Goal: Task Accomplishment & Management: Use online tool/utility

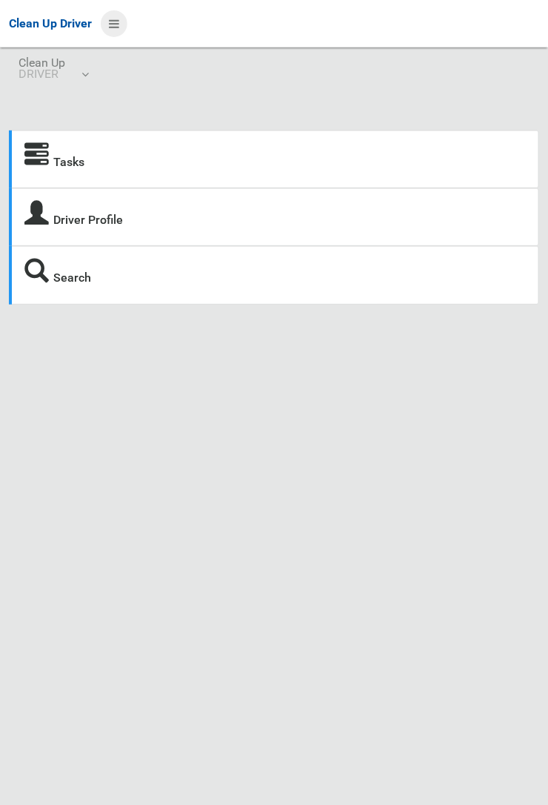
click at [119, 36] on icon at bounding box center [114, 23] width 10 height 25
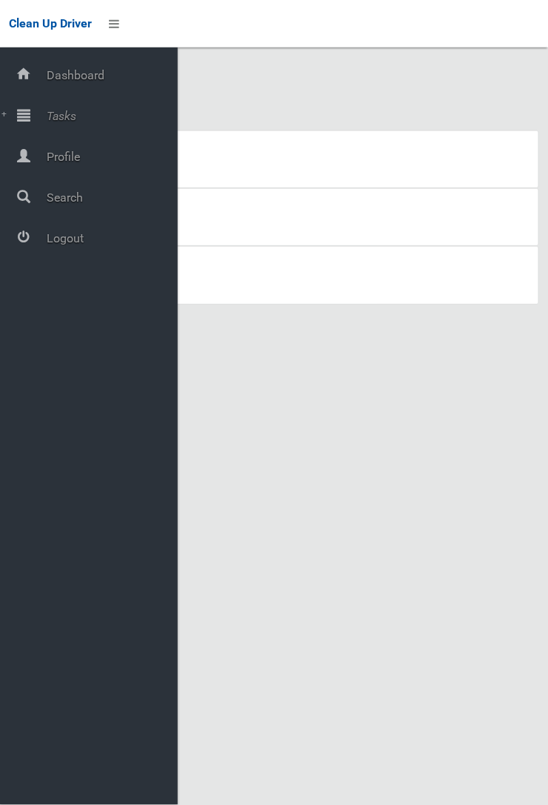
click at [50, 119] on span "Tasks" at bounding box center [110, 116] width 136 height 14
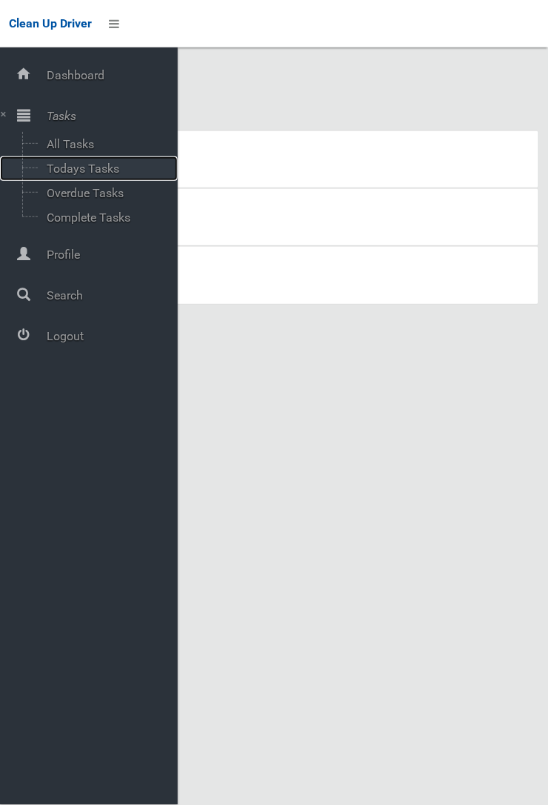
click at [90, 176] on span "Todays Tasks" at bounding box center [103, 169] width 123 height 14
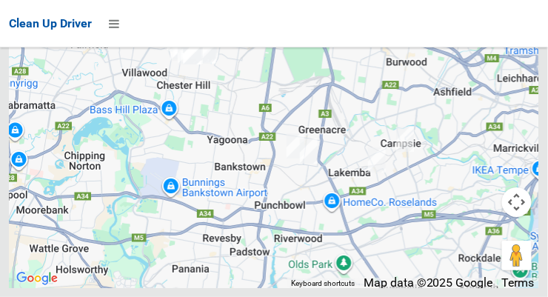
scroll to position [11322, 0]
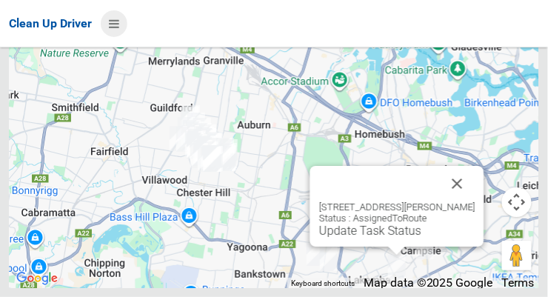
click at [112, 26] on icon at bounding box center [114, 23] width 10 height 25
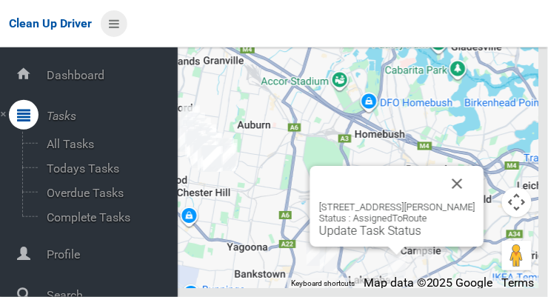
scroll to position [79, 0]
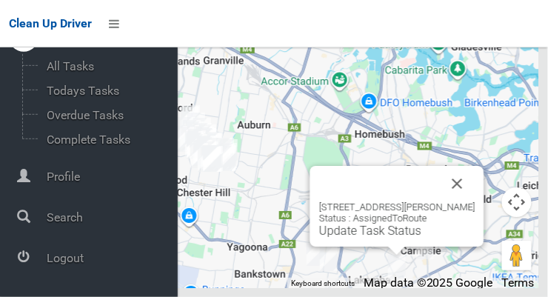
click at [64, 257] on span "Logout" at bounding box center [110, 258] width 136 height 14
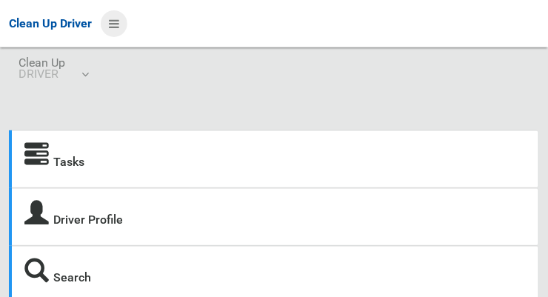
click at [111, 22] on icon at bounding box center [114, 23] width 10 height 25
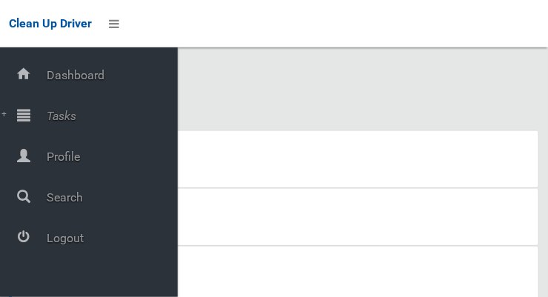
click at [52, 113] on span "Tasks" at bounding box center [110, 116] width 136 height 14
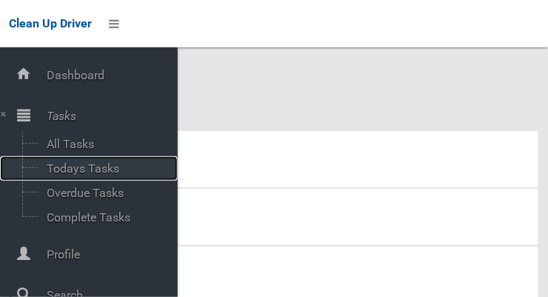
click at [62, 170] on span "Todays Tasks" at bounding box center [103, 169] width 123 height 14
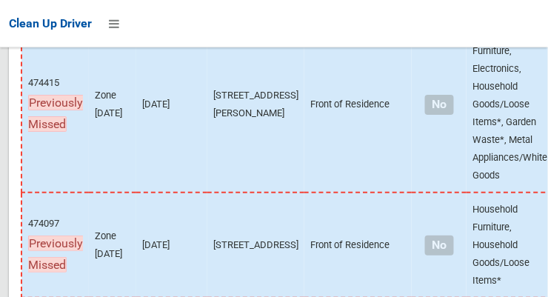
scroll to position [11982, 0]
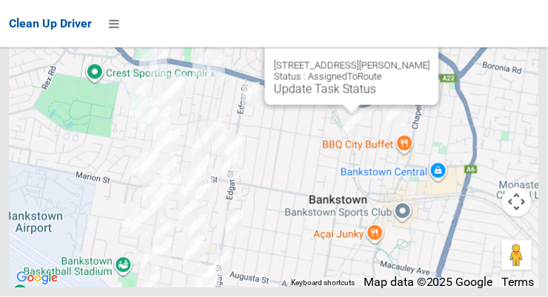
click at [417, 60] on button "Close" at bounding box center [413, 42] width 36 height 36
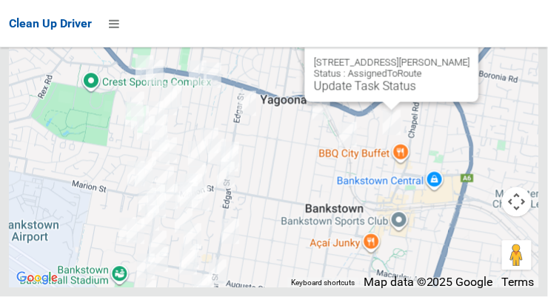
click at [464, 57] on button "Close" at bounding box center [453, 39] width 36 height 36
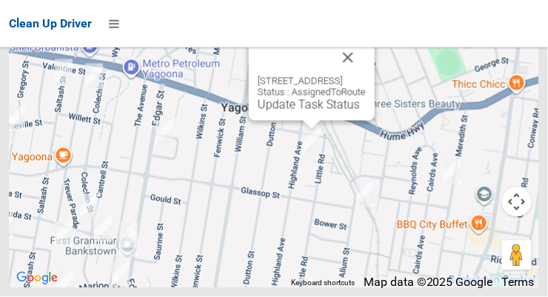
click at [366, 76] on button "Close" at bounding box center [349, 58] width 36 height 36
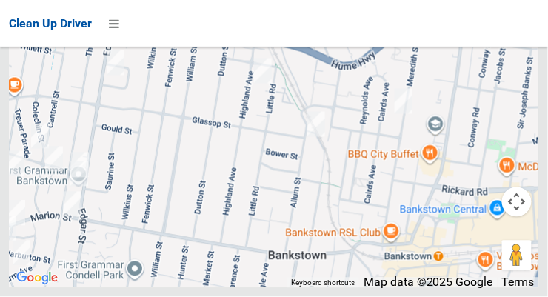
scroll to position [11630, 0]
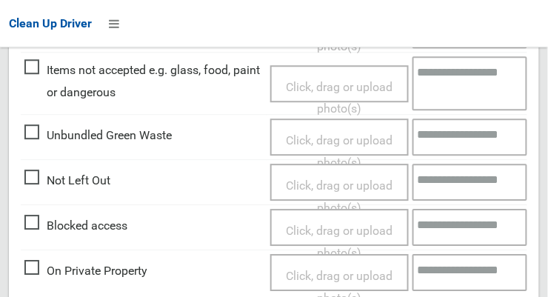
scroll to position [576, 0]
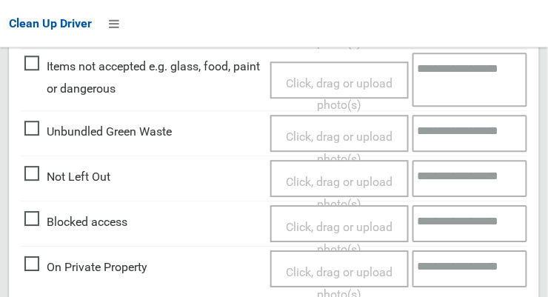
click at [27, 183] on span "Not Left Out" at bounding box center [67, 178] width 86 height 22
click at [368, 182] on span "Click, drag or upload photo(s)" at bounding box center [339, 194] width 107 height 36
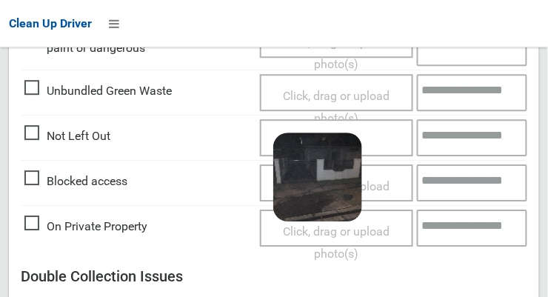
scroll to position [1082, 0]
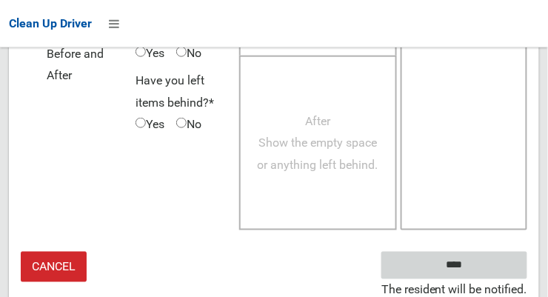
click at [477, 271] on input "****" at bounding box center [455, 265] width 146 height 27
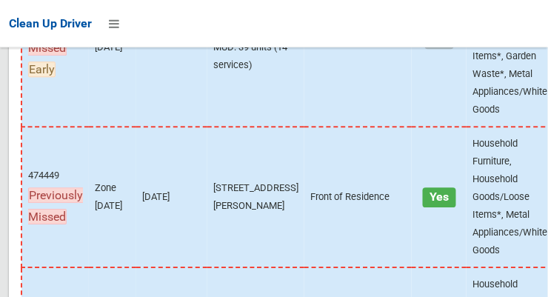
scroll to position [11982, 0]
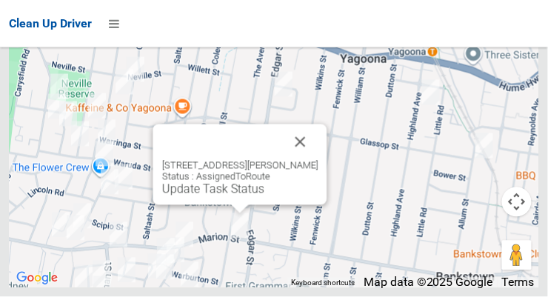
click at [319, 160] on button "Close" at bounding box center [301, 143] width 36 height 36
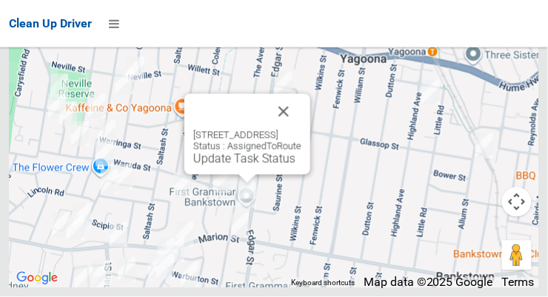
click at [302, 130] on button "Close" at bounding box center [284, 112] width 36 height 36
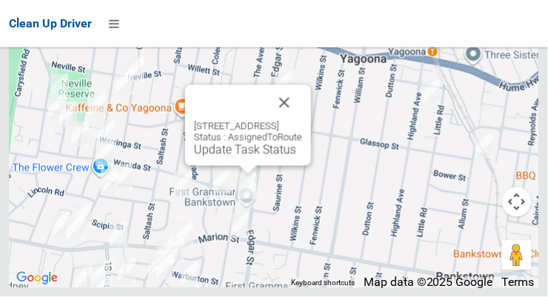
click at [302, 121] on button "Close" at bounding box center [285, 103] width 36 height 36
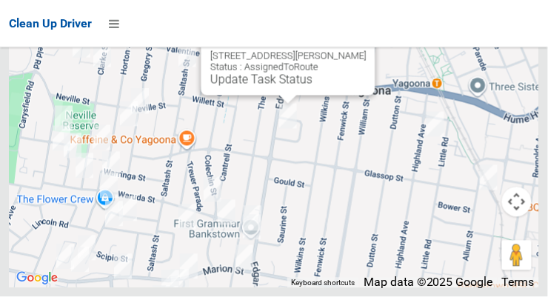
scroll to position [11478, 0]
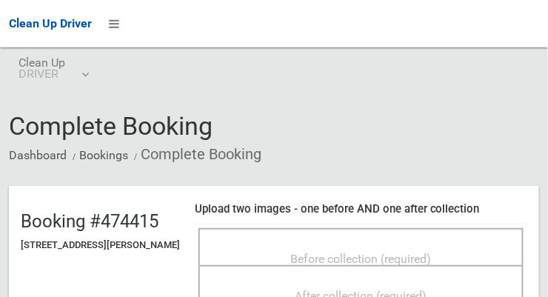
click at [388, 252] on span "Before collection (required)" at bounding box center [361, 259] width 141 height 14
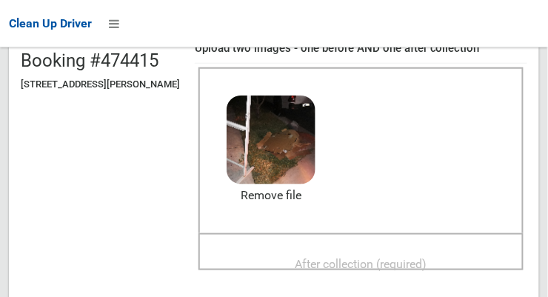
scroll to position [160, 0]
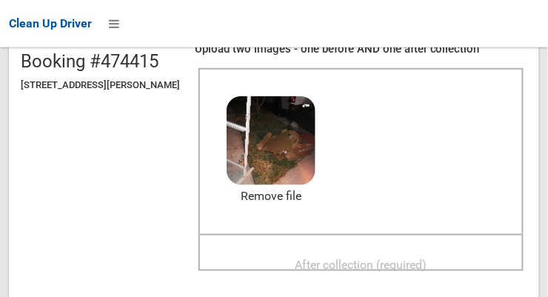
click at [408, 258] on span "After collection (required)" at bounding box center [362, 265] width 132 height 14
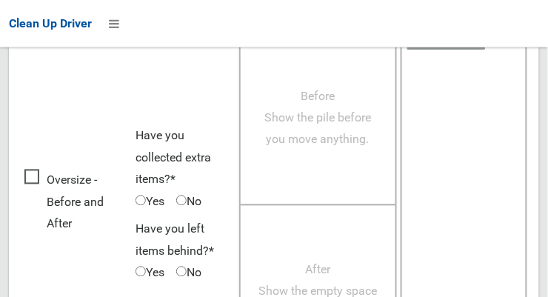
scroll to position [1340, 0]
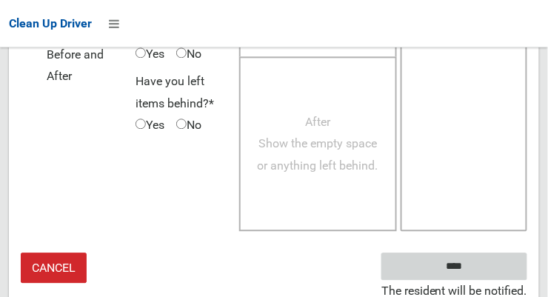
click at [483, 270] on input "****" at bounding box center [455, 266] width 146 height 27
click at [482, 262] on input "****" at bounding box center [455, 266] width 146 height 27
